Goal: Task Accomplishment & Management: Manage account settings

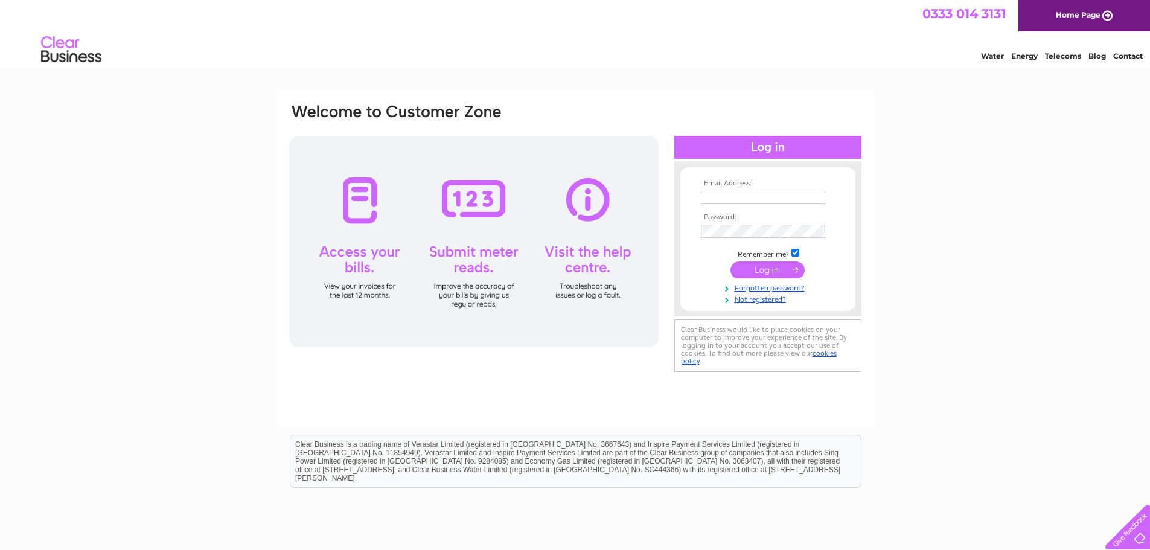
type input "tarriebank@btconnect.com"
click at [768, 271] on input "submit" at bounding box center [767, 269] width 74 height 17
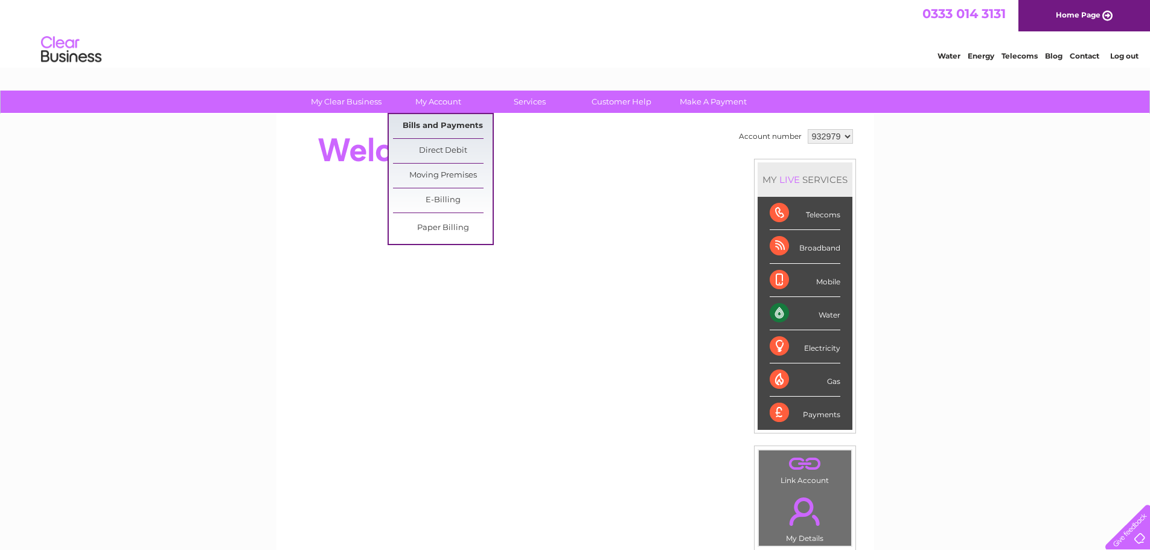
click at [440, 126] on link "Bills and Payments" at bounding box center [443, 126] width 100 height 24
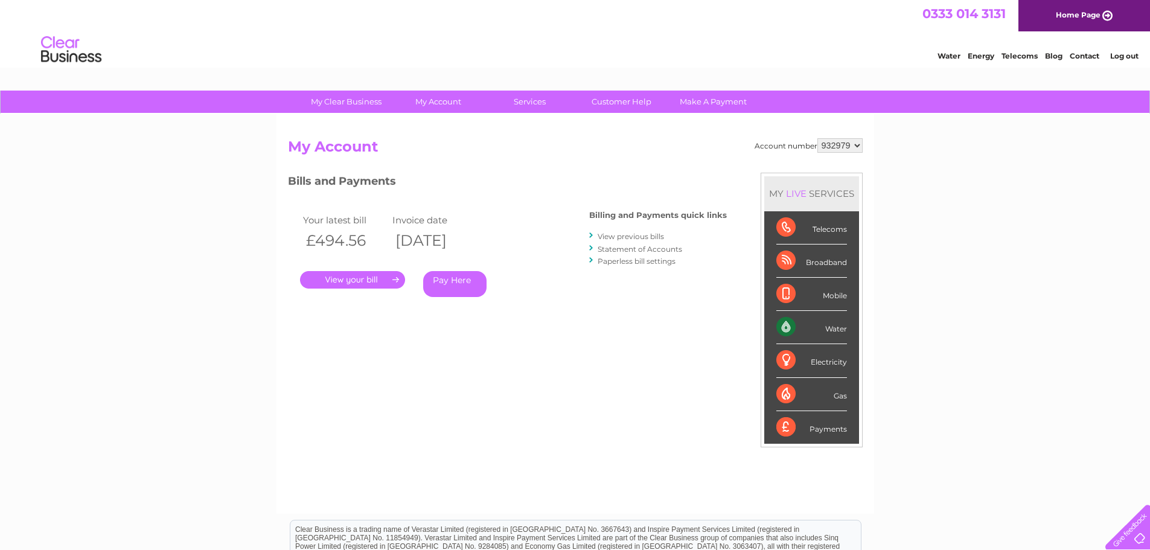
click at [340, 280] on link "." at bounding box center [352, 280] width 105 height 18
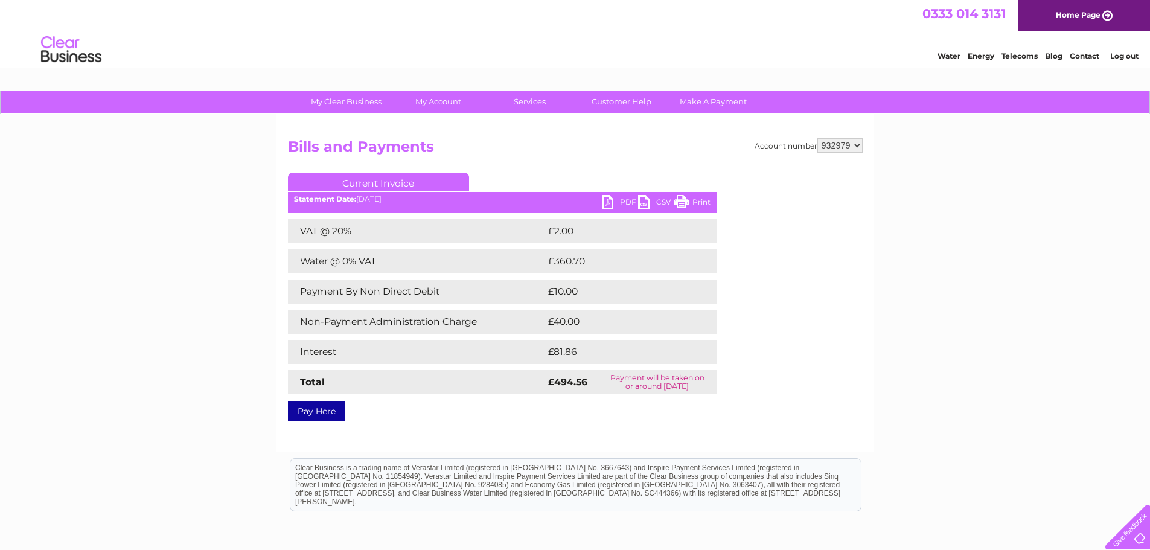
click at [609, 200] on link "PDF" at bounding box center [620, 204] width 36 height 18
